Goal: Transaction & Acquisition: Obtain resource

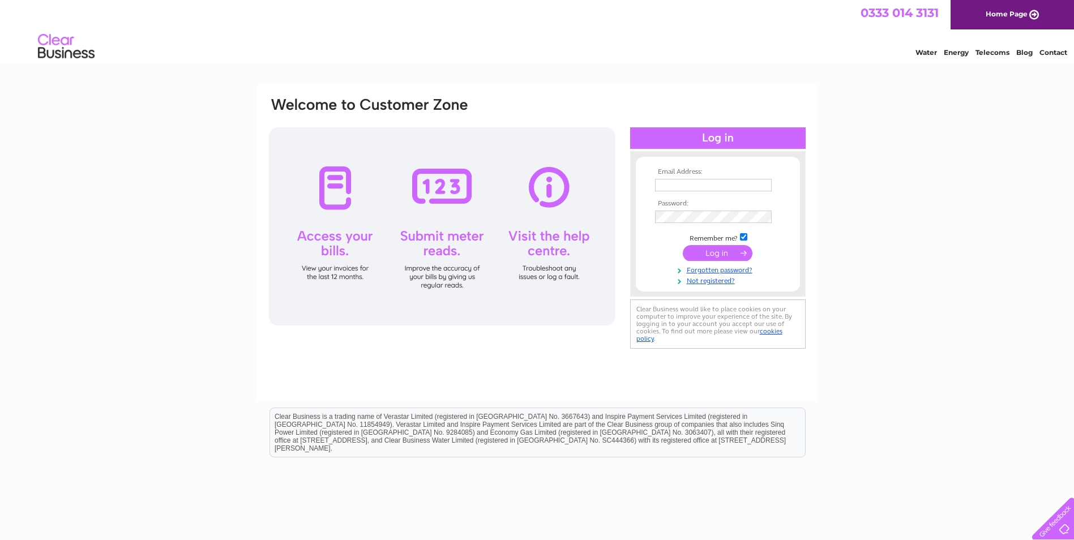
type input "[EMAIL_ADDRESS][DOMAIN_NAME]"
click at [724, 250] on input "submit" at bounding box center [718, 253] width 70 height 16
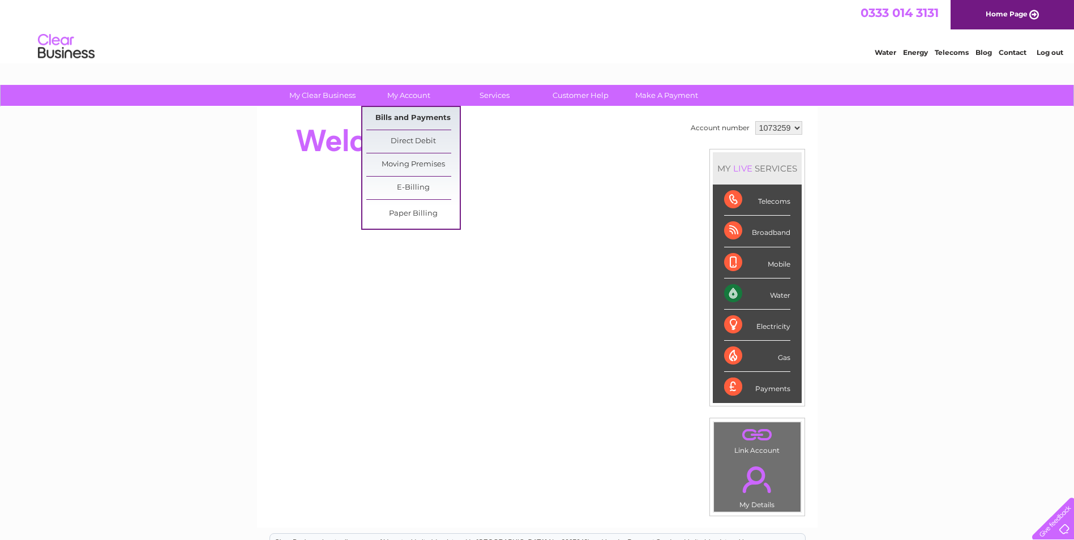
click at [410, 117] on link "Bills and Payments" at bounding box center [412, 118] width 93 height 23
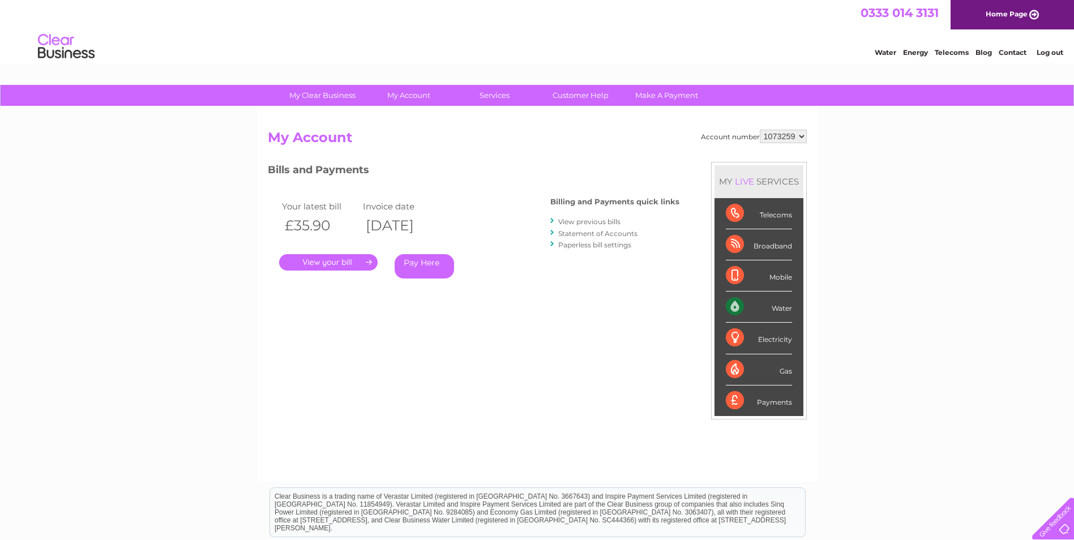
click at [340, 264] on link "." at bounding box center [328, 262] width 99 height 16
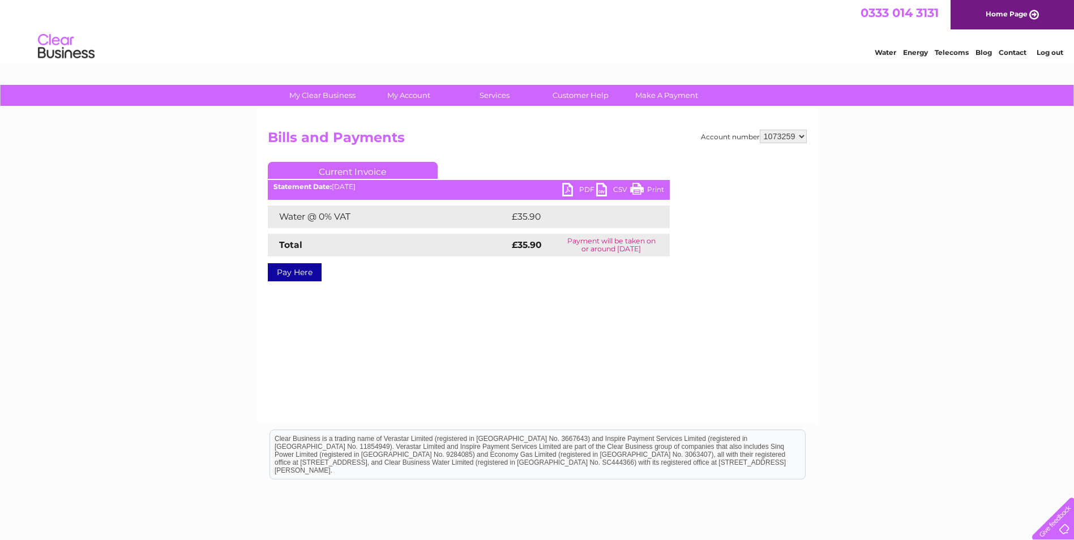
click at [587, 186] on link "PDF" at bounding box center [579, 191] width 34 height 16
click at [1050, 49] on link "Log out" at bounding box center [1050, 52] width 27 height 8
